Goal: Information Seeking & Learning: Check status

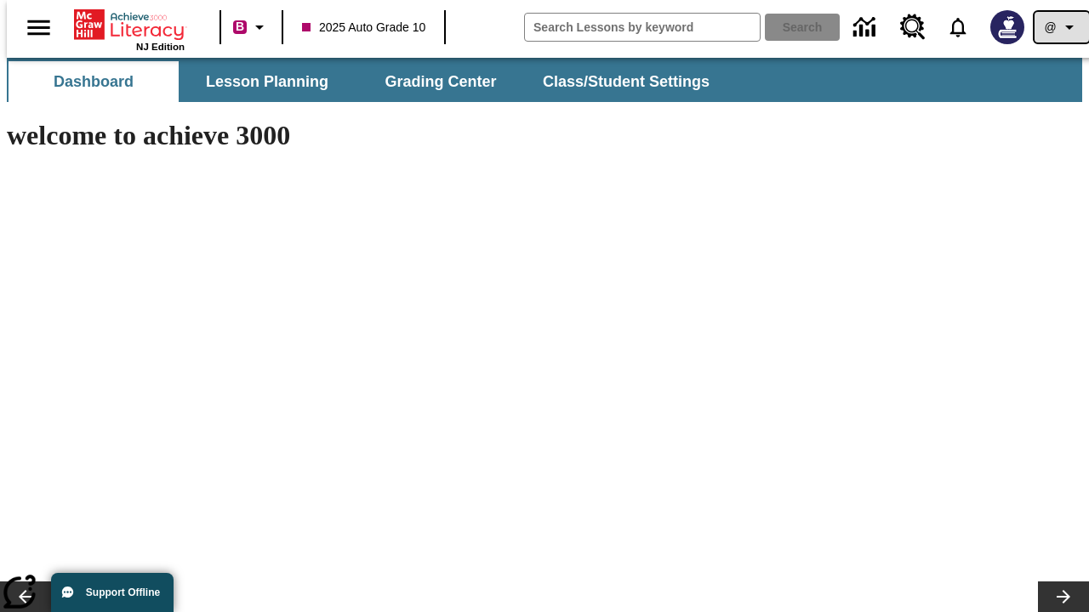
click at [1059, 27] on icon "Profile/Settings" at bounding box center [1069, 27] width 20 height 20
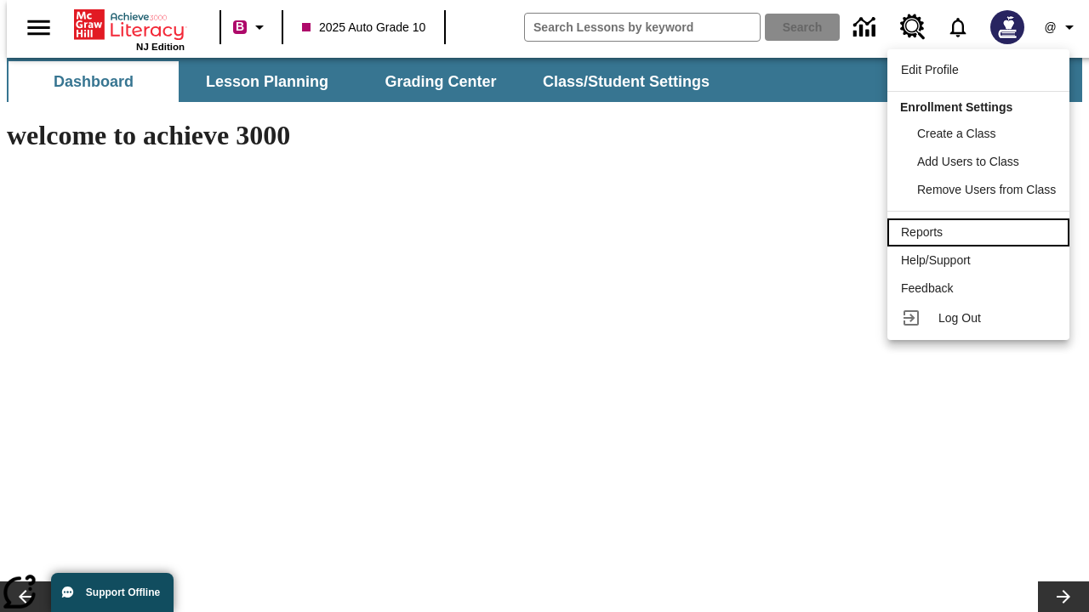
click at [981, 232] on div "Reports" at bounding box center [978, 233] width 155 height 18
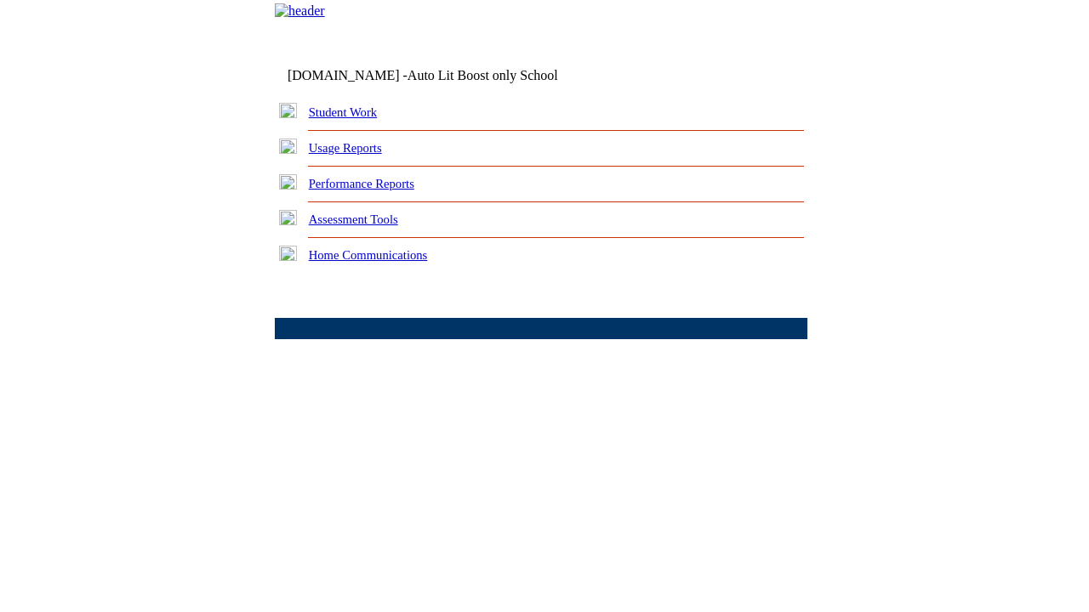
click at [379, 191] on link "Performance Reports" at bounding box center [361, 184] width 105 height 14
click at [0, 0] on link "How are my students performing on reading skills?" at bounding box center [0, 0] width 0 height 0
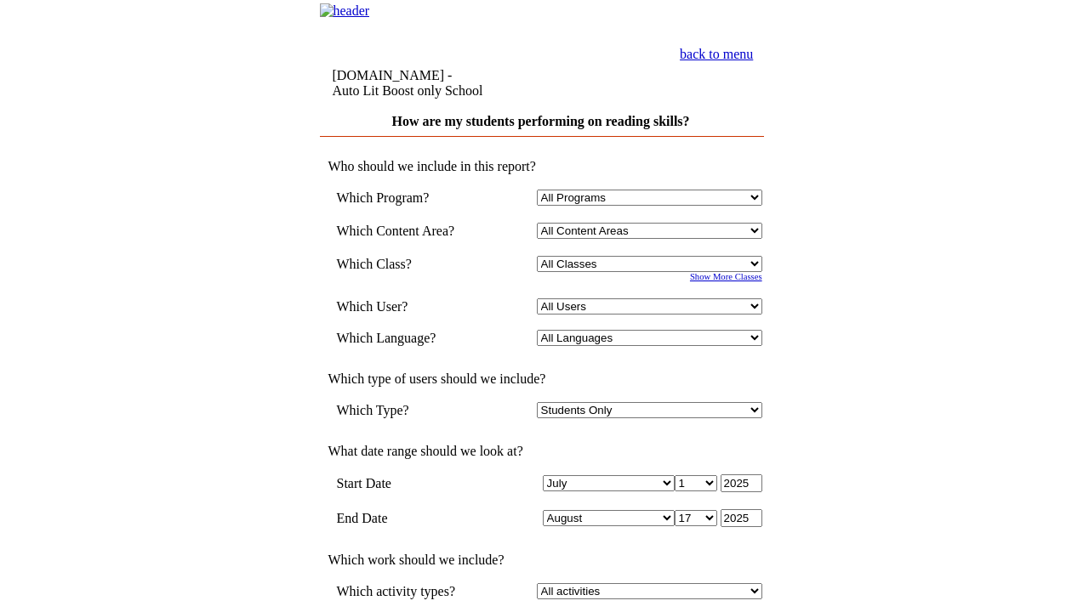
select select "4"
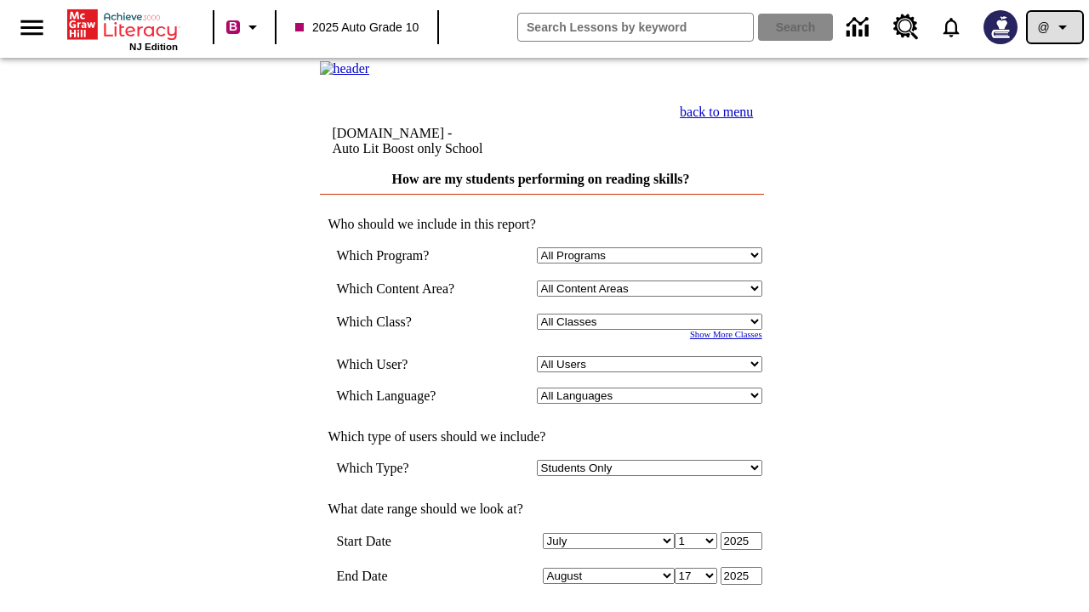
click at [1055, 27] on icon "Profile/Settings" at bounding box center [1062, 27] width 20 height 20
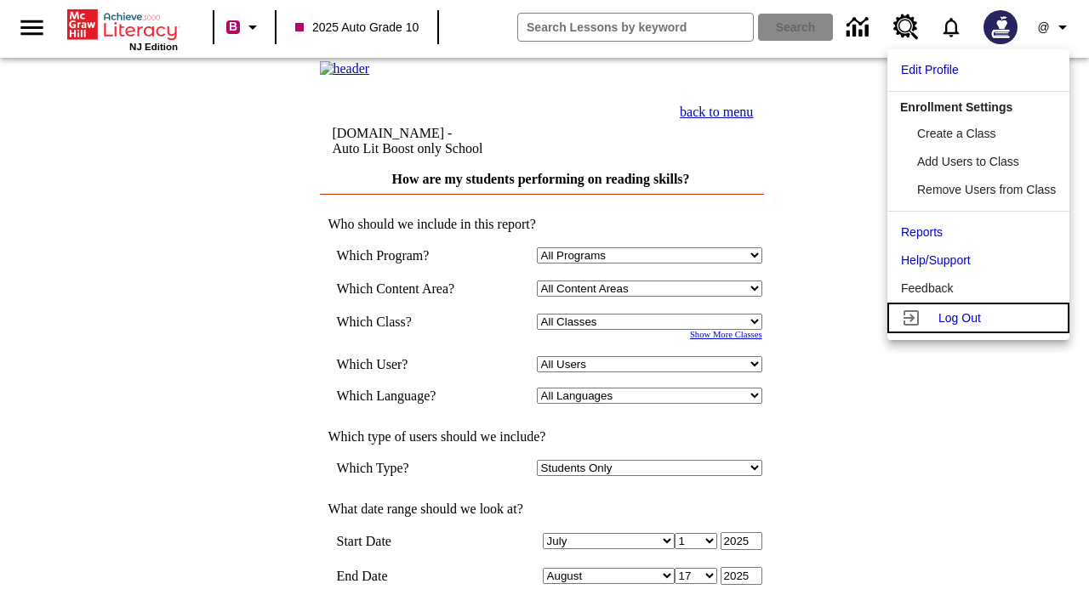
click at [981, 318] on span "Log Out" at bounding box center [959, 318] width 43 height 14
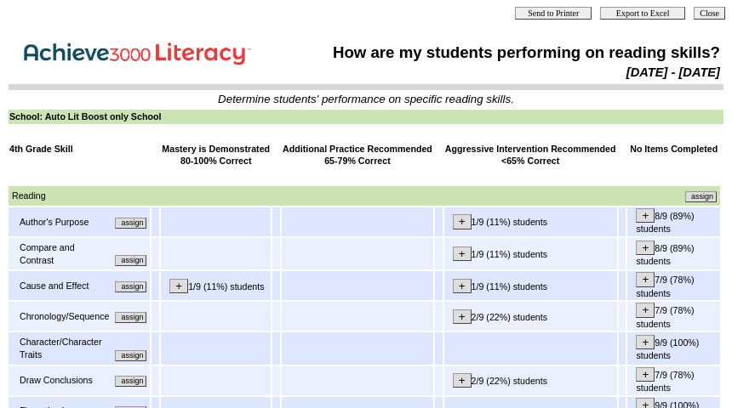
click at [137, 227] on input "assign" at bounding box center [130, 223] width 31 height 11
